Goal: Task Accomplishment & Management: Use online tool/utility

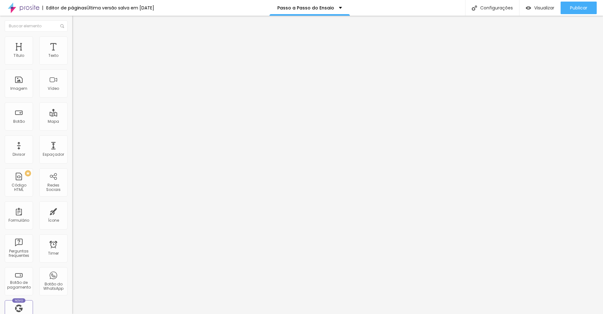
click at [24, 9] on img at bounding box center [23, 8] width 31 height 16
click at [491, 6] on div "Configurações" at bounding box center [492, 8] width 54 height 16
click at [510, 1] on div "Configurações" at bounding box center [492, 8] width 54 height 16
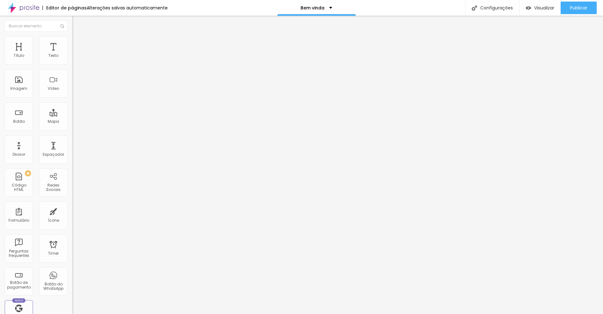
click at [77, 22] on img "button" at bounding box center [79, 22] width 5 height 5
click at [25, 91] on div "Imagem" at bounding box center [18, 88] width 17 height 4
click at [77, 25] on div "Editar Seção" at bounding box center [95, 22] width 37 height 5
click at [17, 87] on div "Imagem" at bounding box center [18, 88] width 17 height 4
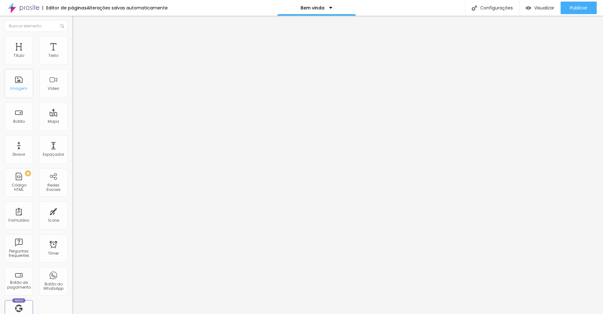
click at [17, 87] on div "Imagem" at bounding box center [18, 88] width 17 height 4
click at [16, 84] on div "Imagem" at bounding box center [19, 83] width 28 height 28
click at [18, 85] on div "Imagem" at bounding box center [19, 83] width 28 height 28
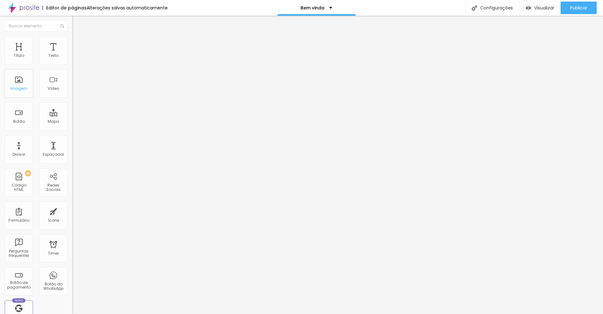
click at [18, 85] on div "Imagem" at bounding box center [19, 83] width 28 height 28
click at [20, 153] on div "Divisor" at bounding box center [19, 154] width 13 height 4
click at [22, 79] on div "Imagem" at bounding box center [19, 83] width 28 height 28
click at [78, 43] on span "Estilo" at bounding box center [83, 40] width 10 height 5
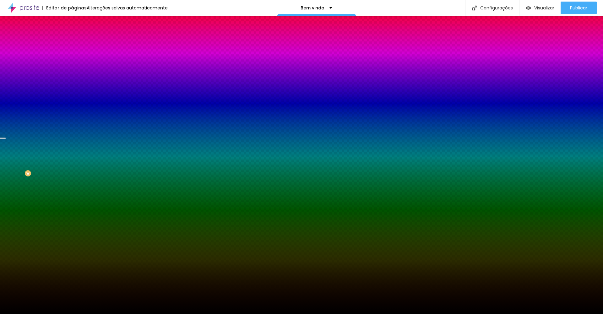
click at [72, 58] on span "Trocar imagem" at bounding box center [89, 54] width 34 height 5
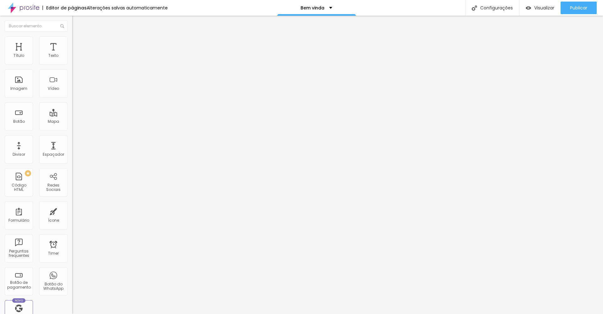
click at [72, 41] on li "Estilo" at bounding box center [108, 39] width 72 height 6
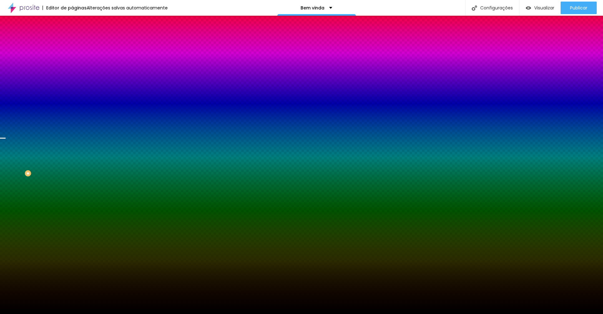
click at [72, 57] on div "Trocar imagem" at bounding box center [108, 55] width 72 height 4
click at [78, 44] on span "Avançado" at bounding box center [88, 46] width 21 height 5
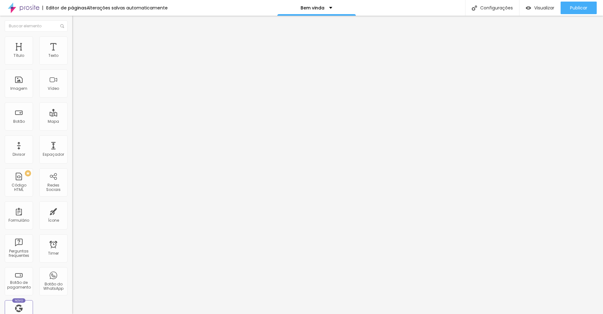
type input "10"
type input "15"
type input "10"
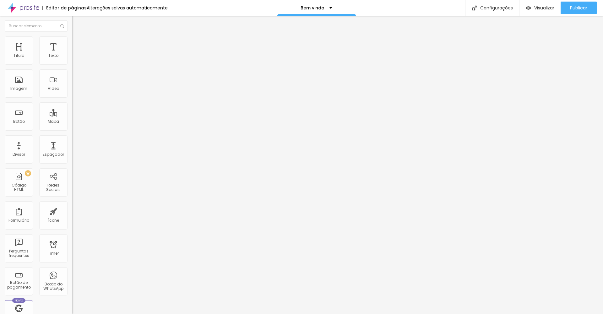
type input "10"
drag, startPoint x: 21, startPoint y: 63, endPoint x: 28, endPoint y: 67, distance: 7.8
type input "10"
click at [72, 67] on div "10 Espaçamento entre colunas" at bounding box center [108, 93] width 72 height 89
type input "60"
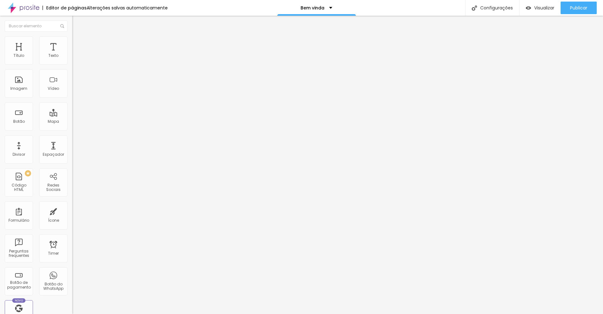
type input "60"
type input "65"
type input "71"
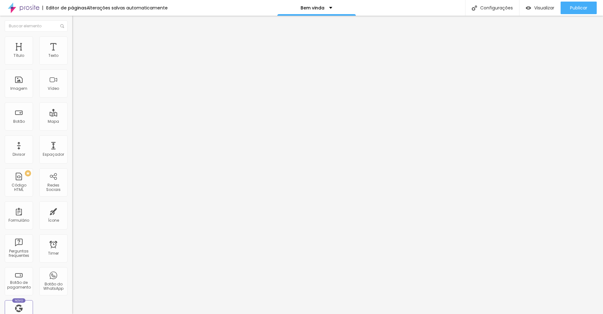
type input "76"
type input "81"
type input "86"
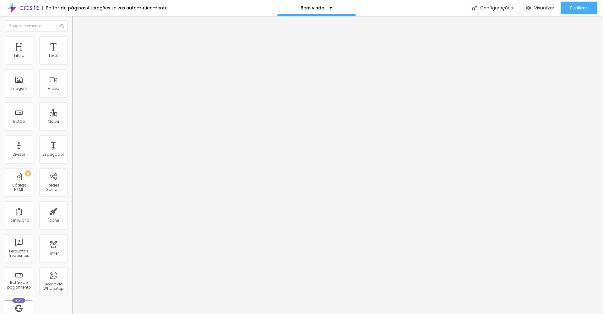
type input "86"
type input "92"
type input "97"
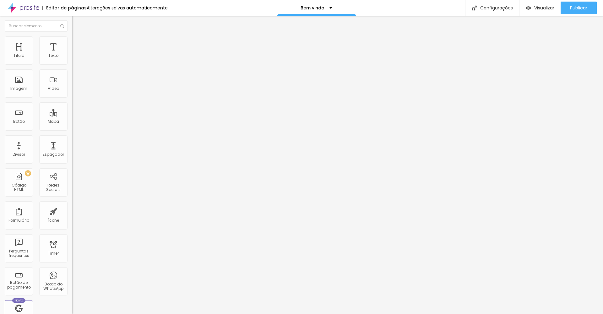
type input "102"
type input "108"
type input "113"
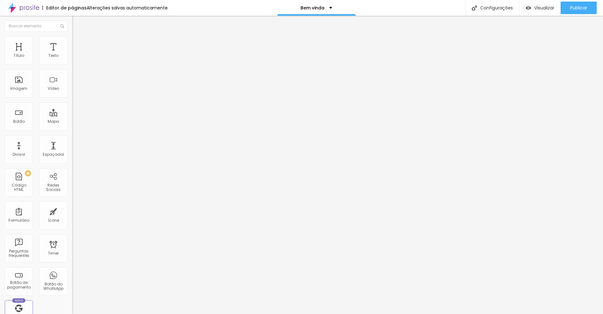
type input "113"
type input "118"
type input "123"
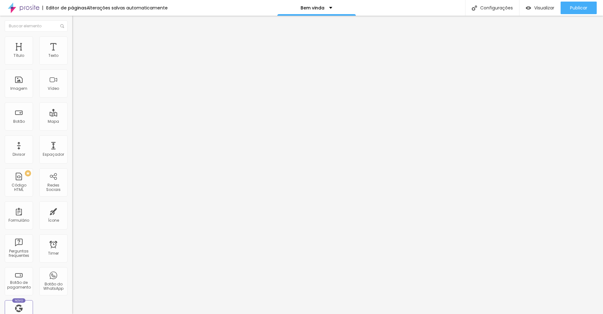
type input "129"
type input "134"
type input "137"
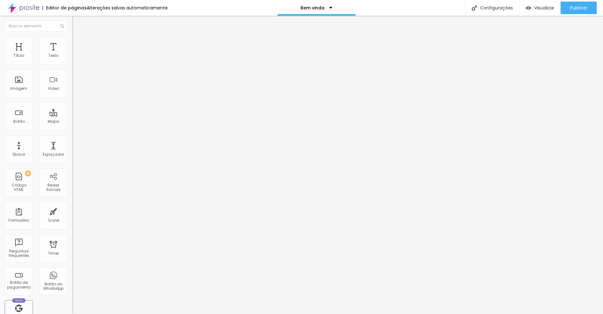
type input "137"
type input "132"
type input "127"
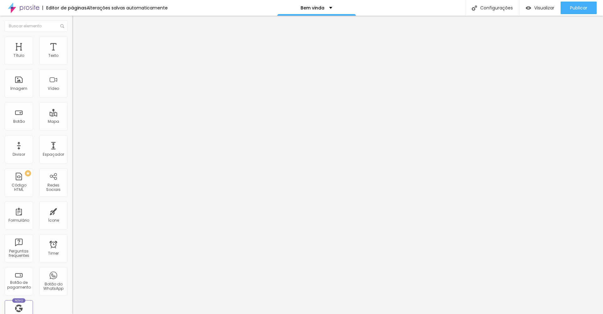
type input "122"
type input "117"
type input "116"
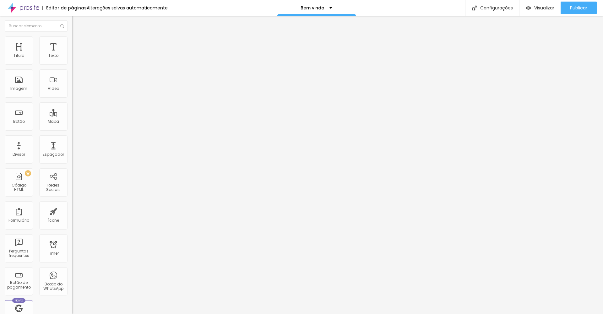
type input "116"
type input "109"
type input "103"
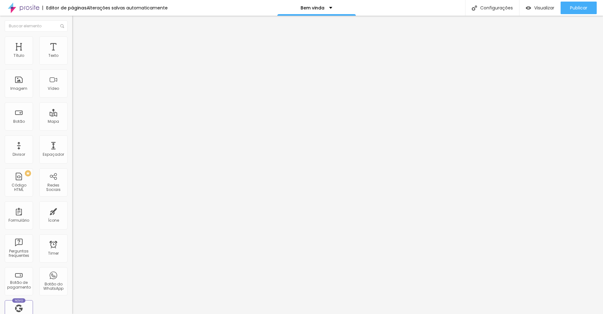
type input "97"
type input "92"
type input "86"
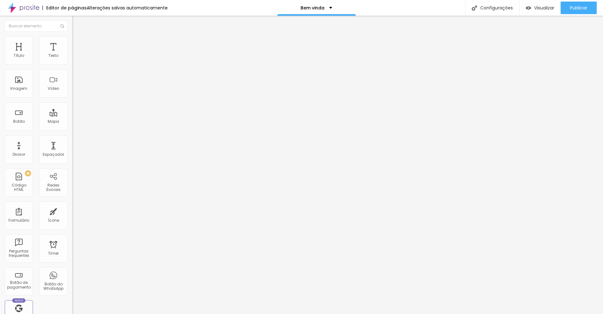
type input "86"
type input "81"
type input "76"
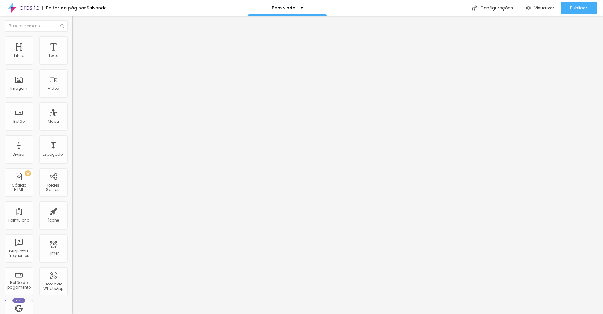
click at [72, 211] on input "range" at bounding box center [92, 213] width 41 height 5
click at [72, 54] on span "Trocar imagem" at bounding box center [89, 51] width 34 height 5
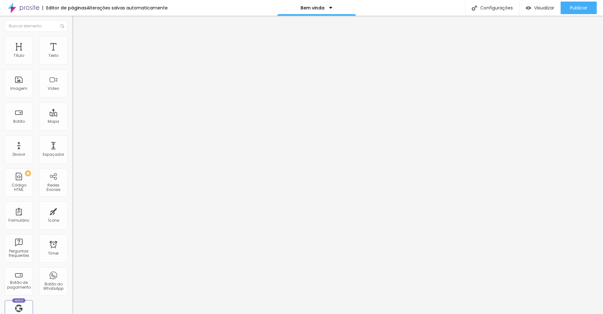
click at [78, 43] on span "Estilo" at bounding box center [83, 40] width 10 height 5
click at [78, 44] on span "Avançado" at bounding box center [88, 46] width 21 height 5
type input "11"
type input "10"
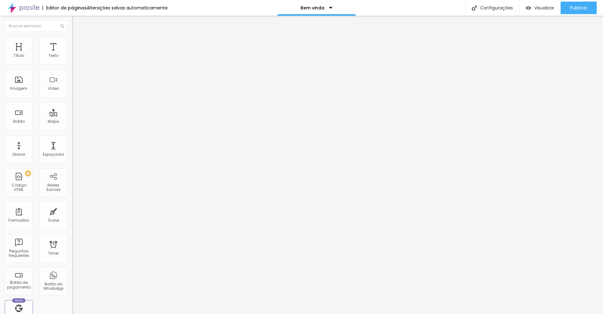
type input "10"
type input "7"
type input "6"
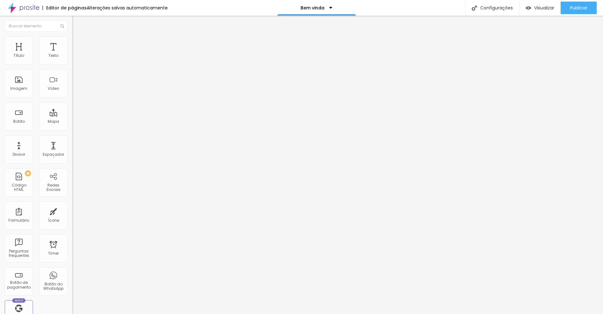
type input "5"
type input "4"
type input "3"
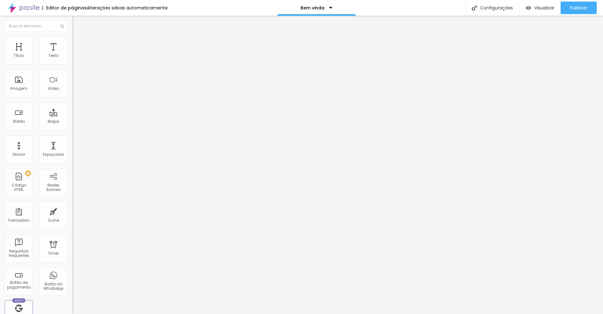
type input "3"
type input "2"
type input "1"
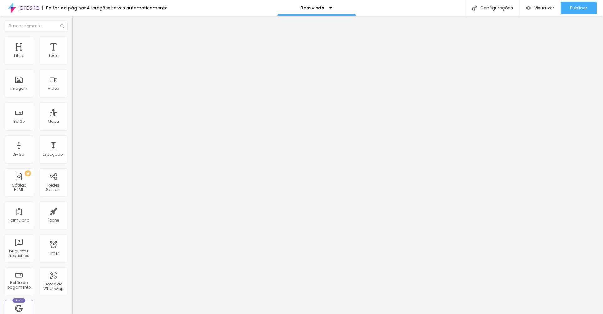
type input "0"
type input "2"
type input "3"
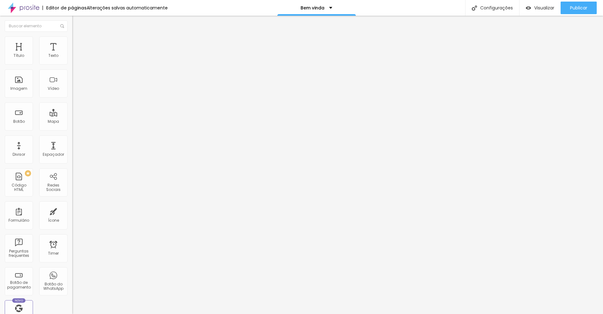
type input "3"
type input "4"
type input "5"
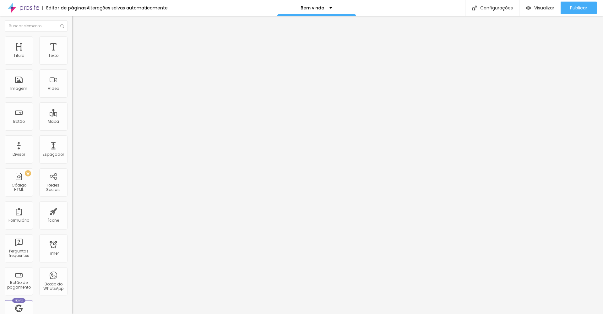
type input "6"
type input "7"
type input "8"
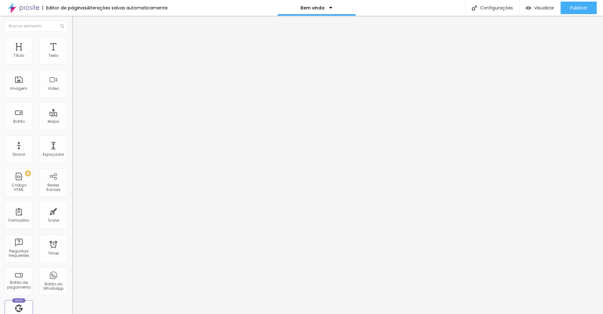
type input "8"
type input "9"
type input "10"
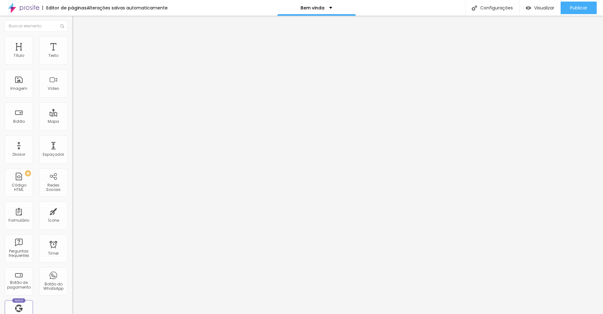
type input "11"
type input "12"
type input "13"
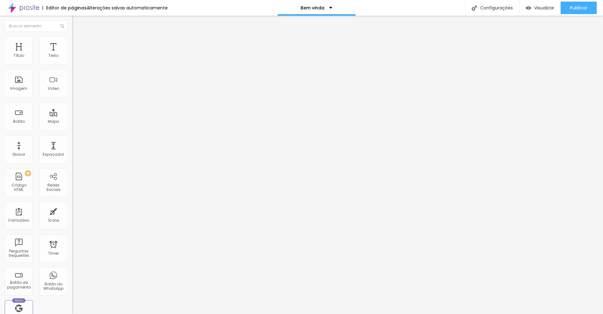
type input "13"
type input "14"
type input "15"
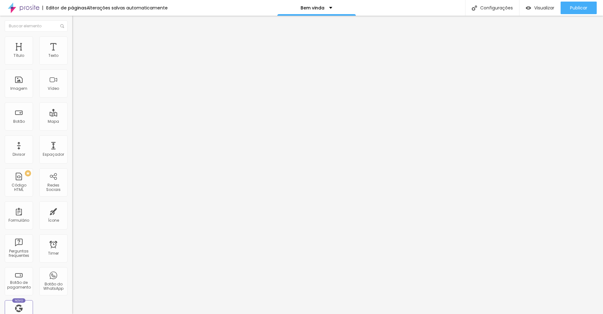
drag, startPoint x: 19, startPoint y: 62, endPoint x: 21, endPoint y: 67, distance: 5.4
type input "15"
click at [72, 122] on div at bounding box center [108, 125] width 72 height 6
type input "14"
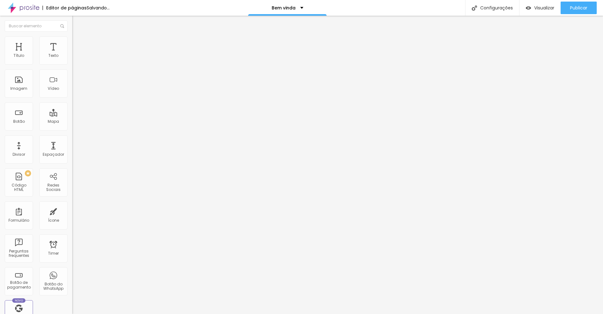
type input "13"
type input "11"
type input "10"
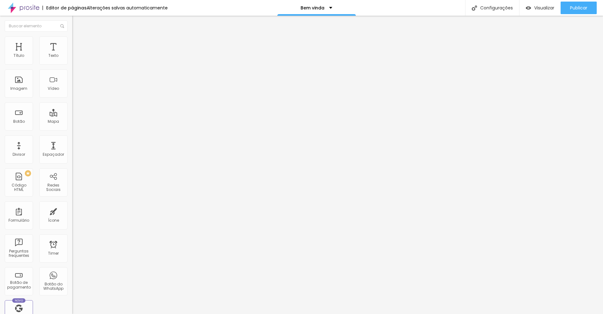
type input "10"
type input "9"
type input "8"
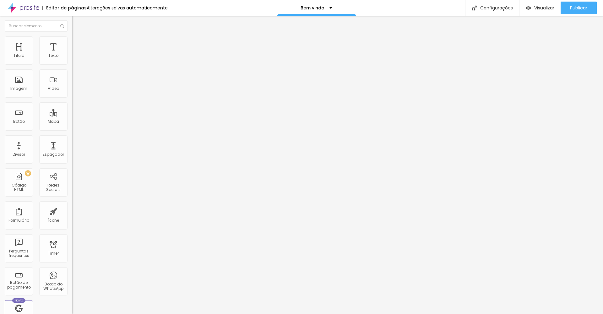
type input "7"
type input "6"
type input "5"
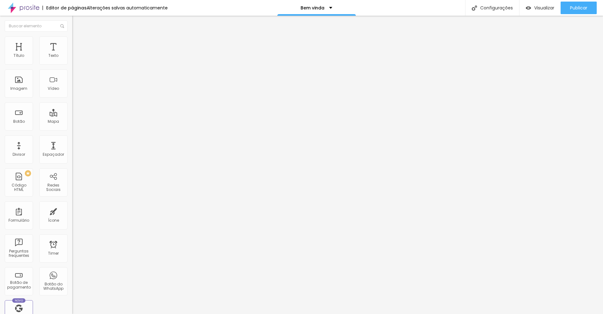
type input "5"
type input "4"
type input "3"
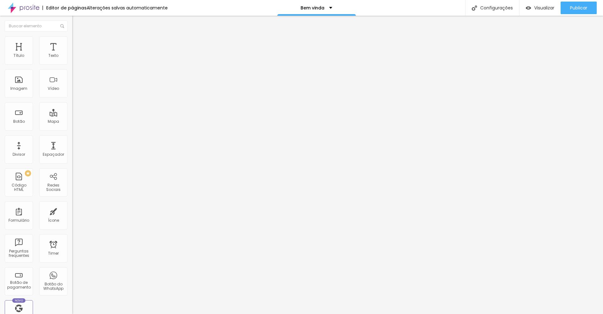
type input "2"
type input "1"
type input "0"
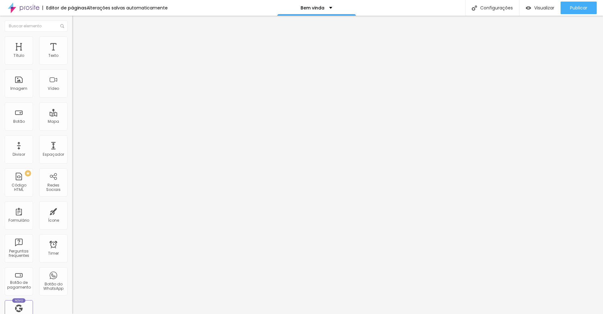
type input "0"
type input "4"
type input "11"
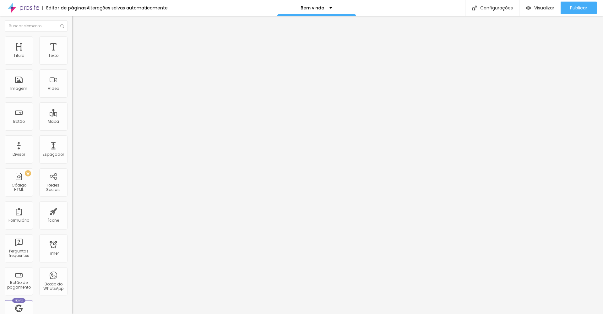
type input "18"
type input "25"
type input "30"
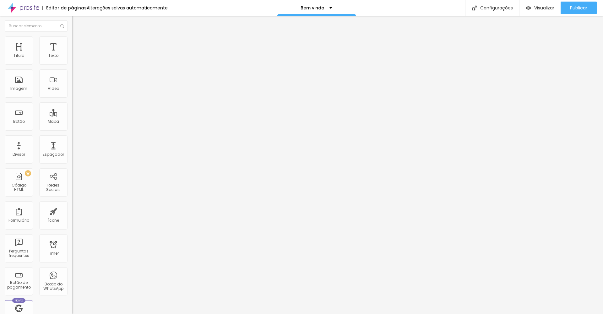
type input "30"
type input "33"
type input "35"
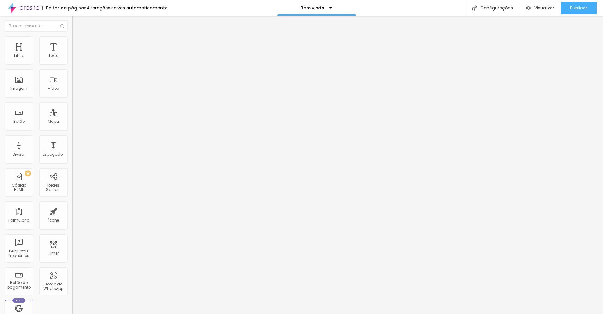
type input "37"
type input "38"
type input "39"
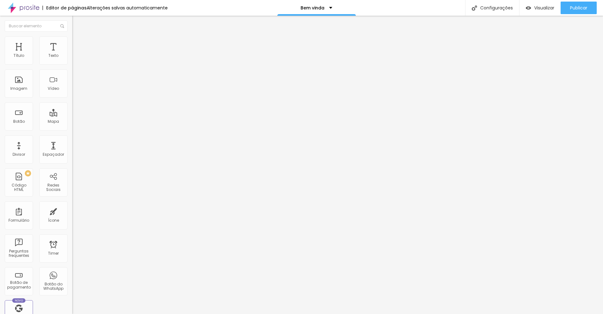
type input "39"
type input "40"
type input "41"
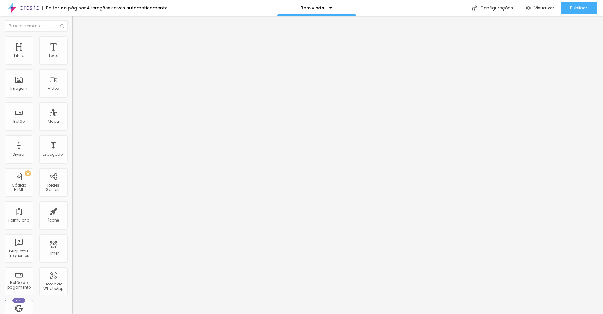
type input "42"
type input "43"
type input "42"
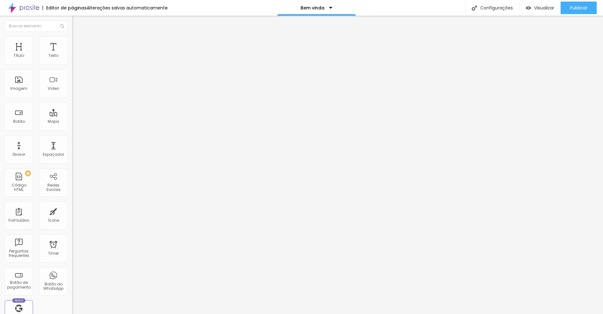
type input "42"
type input "41"
type input "40"
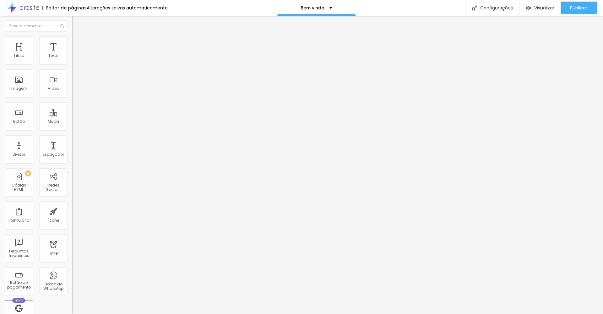
type input "39"
type input "38"
type input "37"
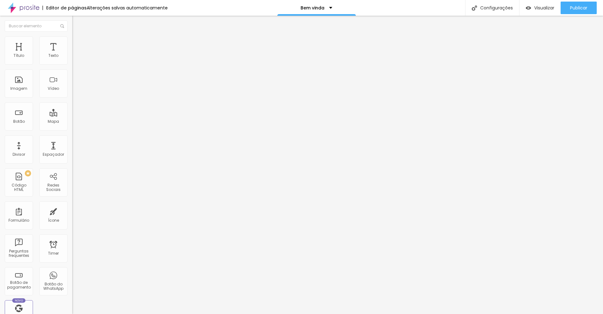
type input "37"
type input "36"
type input "35"
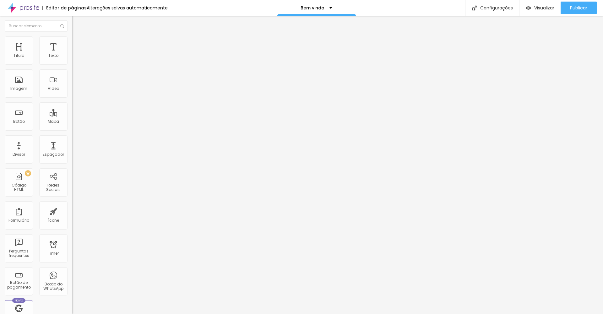
type input "36"
type input "37"
type input "38"
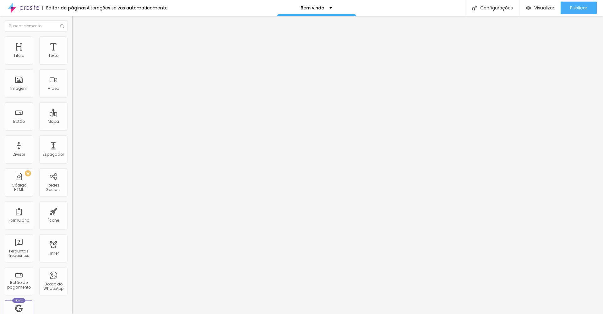
type input "38"
type input "39"
type input "40"
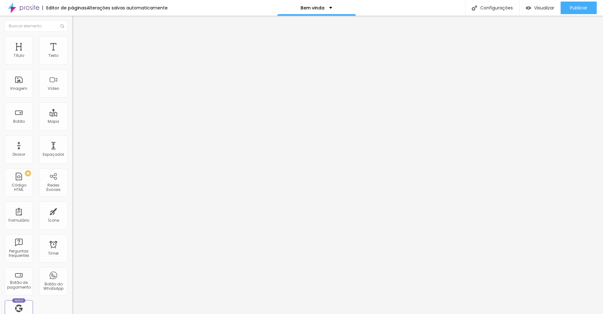
type input "41"
type input "43"
type input "44"
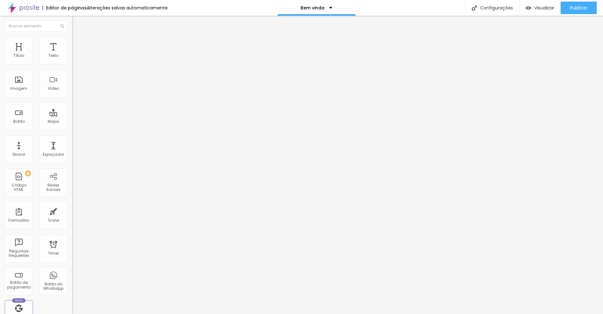
type input "44"
drag, startPoint x: 20, startPoint y: 76, endPoint x: 34, endPoint y: 81, distance: 15.2
click at [72, 138] on div "51 Espaço de baixo" at bounding box center [108, 182] width 72 height 89
drag, startPoint x: 35, startPoint y: 76, endPoint x: 19, endPoint y: 78, distance: 16.4
click at [72, 211] on input "range" at bounding box center [92, 213] width 41 height 5
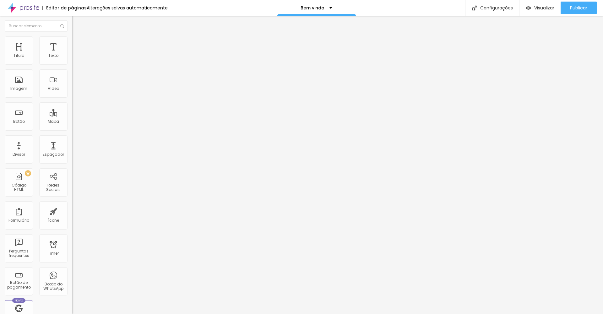
drag, startPoint x: 17, startPoint y: 40, endPoint x: 14, endPoint y: 33, distance: 7.4
click at [72, 36] on li "Conteúdo" at bounding box center [108, 33] width 72 height 6
click at [77, 24] on img "button" at bounding box center [79, 22] width 5 height 5
click at [72, 79] on img at bounding box center [74, 77] width 4 height 4
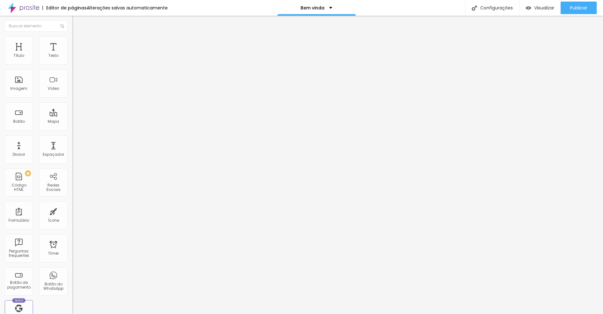
click at [72, 85] on img at bounding box center [74, 82] width 4 height 4
click at [72, 98] on span "1:1 Quadrado" at bounding box center [84, 95] width 25 height 5
click at [72, 105] on div "Padrão 4:3" at bounding box center [108, 103] width 72 height 4
click at [72, 101] on div "Cinema 16:9" at bounding box center [108, 100] width 72 height 4
click at [72, 107] on div "Padrão 4:3" at bounding box center [108, 106] width 72 height 4
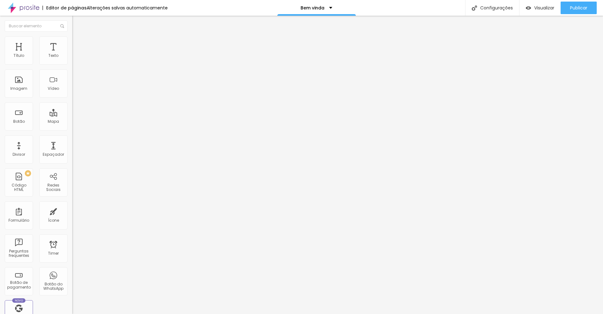
click at [72, 112] on span "Quadrado" at bounding box center [82, 108] width 20 height 5
click at [72, 116] on span "Original" at bounding box center [79, 112] width 15 height 5
click at [72, 42] on li "Estilo" at bounding box center [108, 39] width 72 height 6
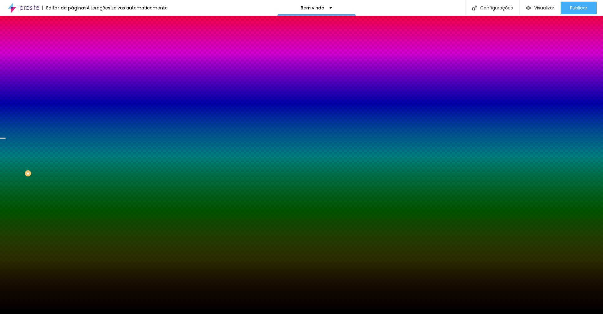
click at [72, 43] on li "Avançado" at bounding box center [108, 46] width 72 height 6
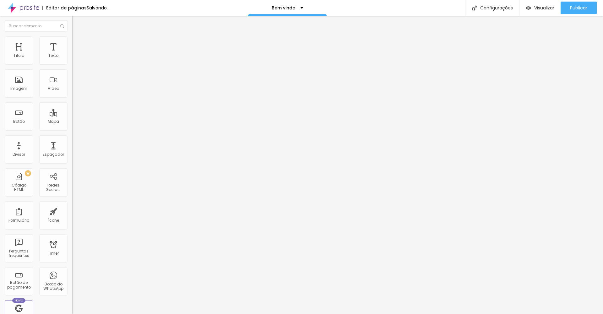
drag, startPoint x: 21, startPoint y: 77, endPoint x: 24, endPoint y: 79, distance: 3.4
click at [72, 211] on div at bounding box center [108, 214] width 72 height 6
click at [78, 42] on span "Estilo" at bounding box center [83, 40] width 10 height 5
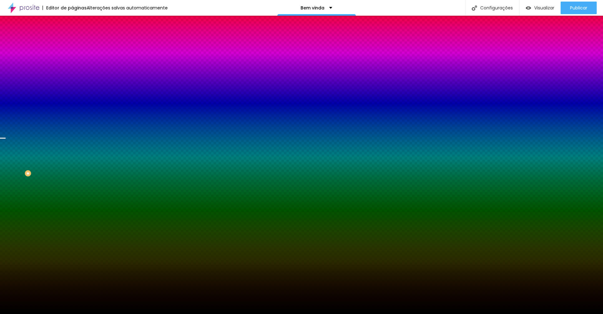
click at [78, 44] on span "Avançado" at bounding box center [88, 46] width 21 height 5
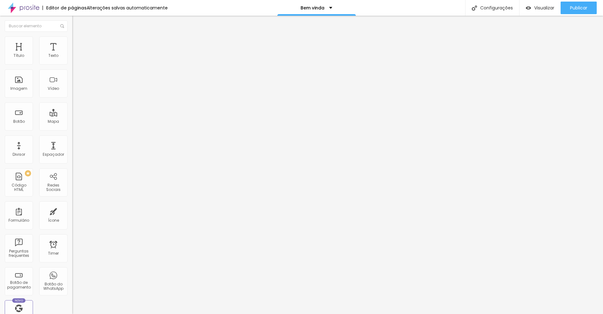
click at [78, 37] on span "Conteúdo" at bounding box center [87, 34] width 19 height 5
click at [72, 53] on div "Modo" at bounding box center [108, 51] width 72 height 4
click at [78, 43] on span "Estilo" at bounding box center [83, 40] width 10 height 5
click at [17, 60] on div "Título" at bounding box center [19, 50] width 28 height 28
click at [63, 60] on div "Título Texto Imagem Vídeo Botão Mapa Divisor Espaçador PREMIUM Código HTML Rede…" at bounding box center [36, 184] width 72 height 297
